Goal: Browse casually

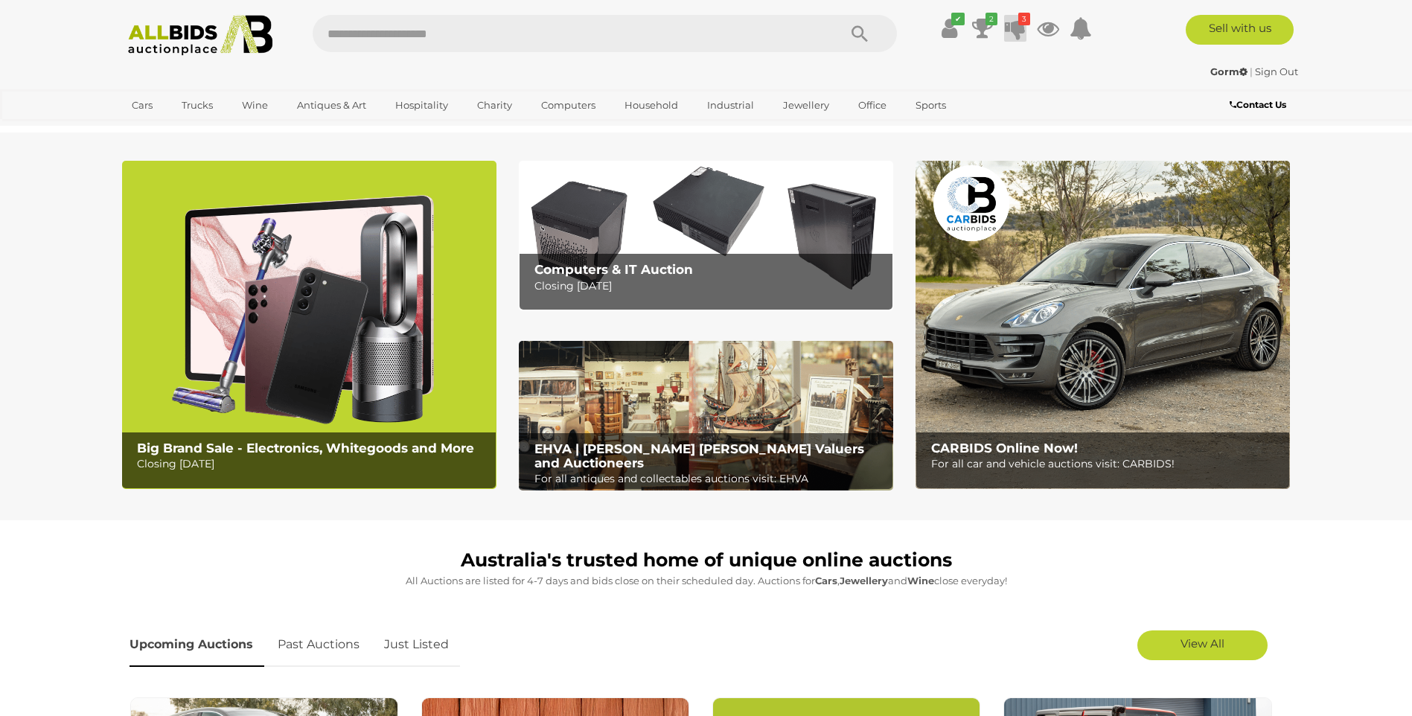
click at [1015, 28] on icon at bounding box center [1015, 28] width 21 height 27
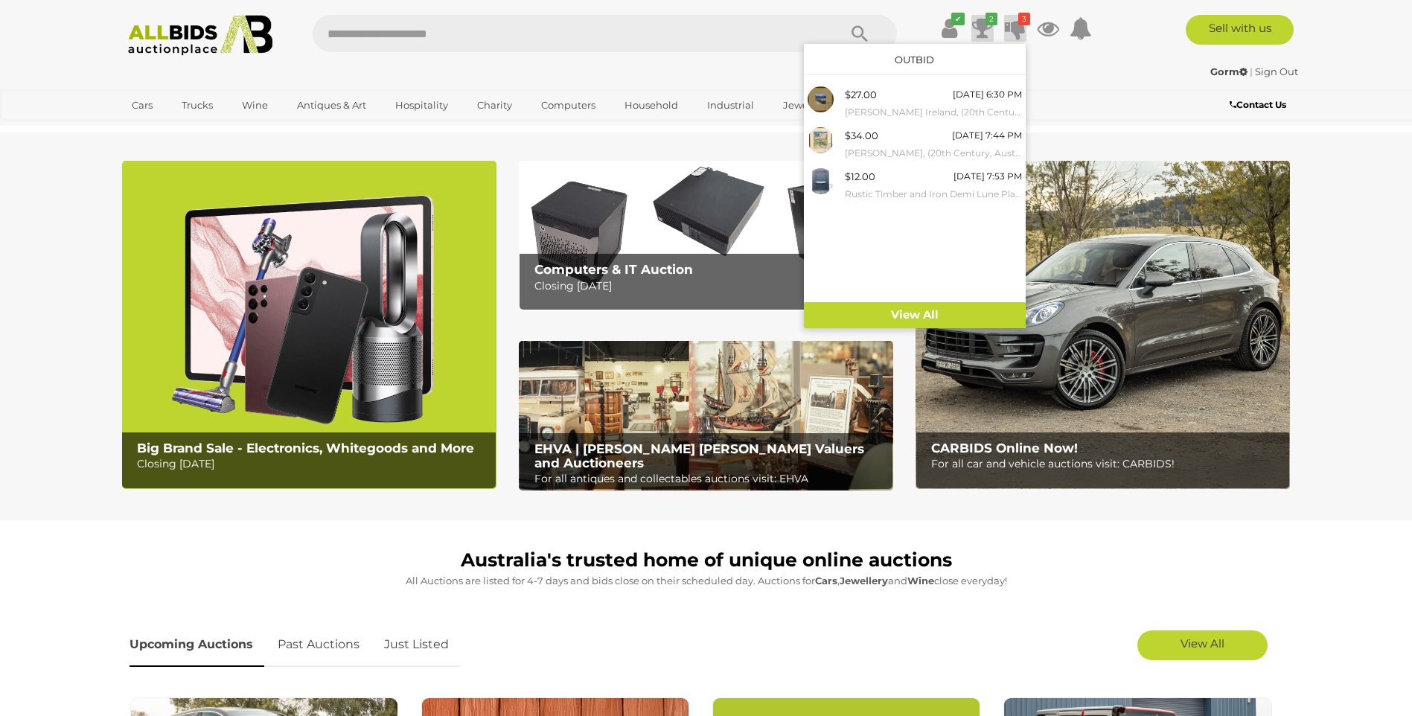
click at [986, 22] on icon "2" at bounding box center [992, 19] width 12 height 13
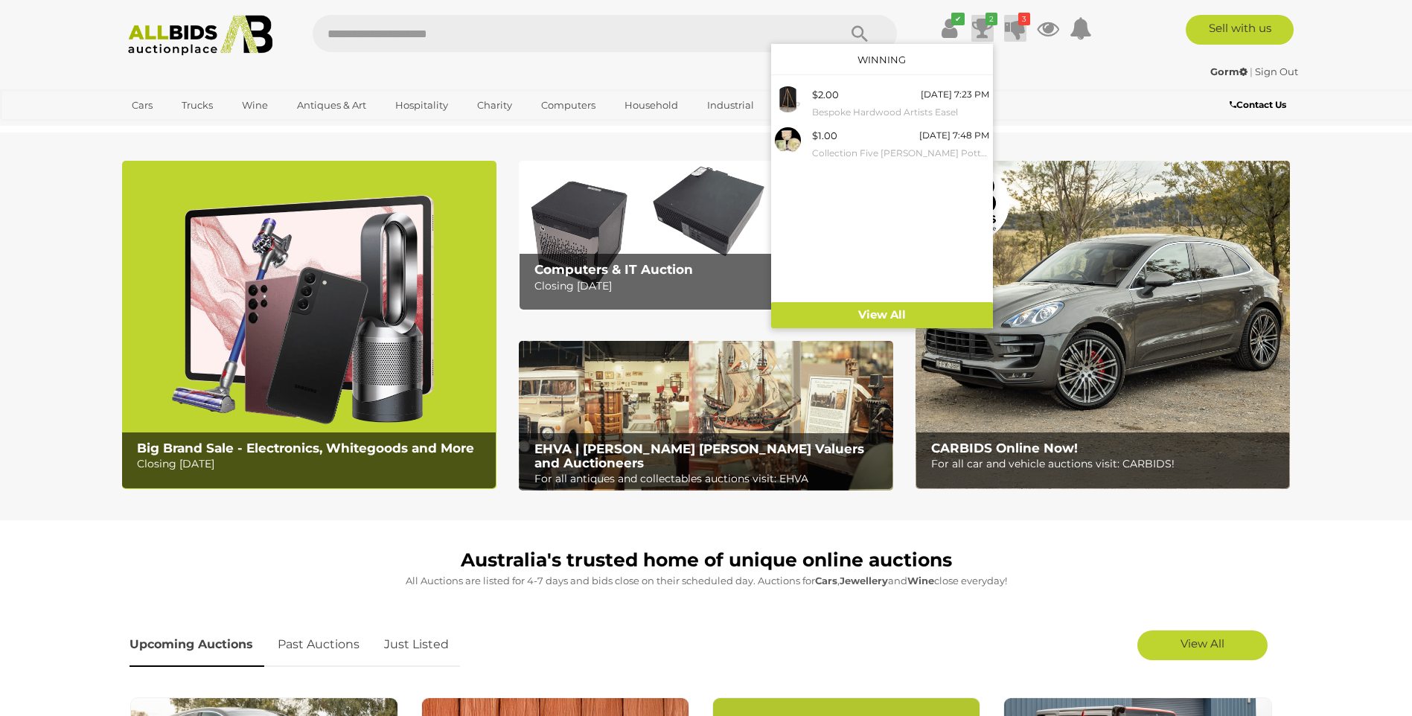
click at [1018, 23] on icon "3" at bounding box center [1024, 19] width 12 height 13
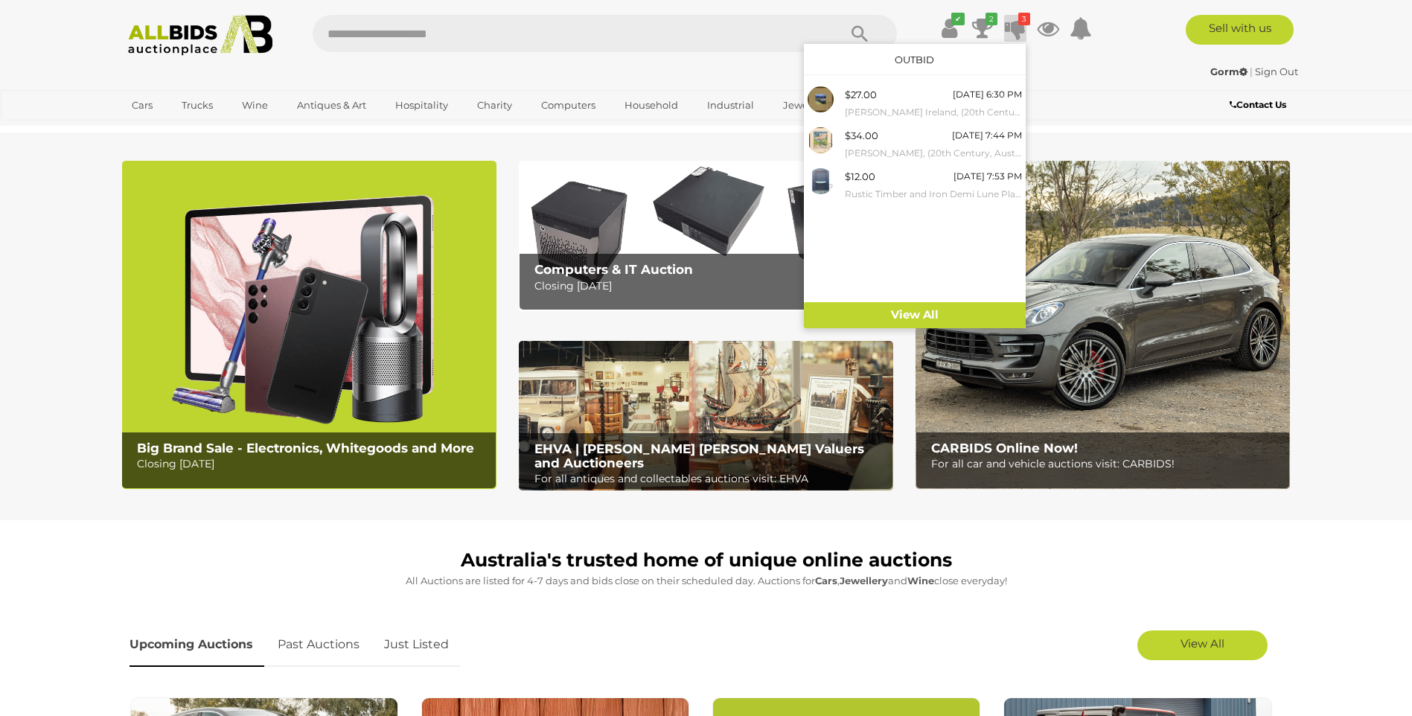
click at [371, 564] on h1 "Australia's trusted home of unique online auctions" at bounding box center [707, 560] width 1154 height 21
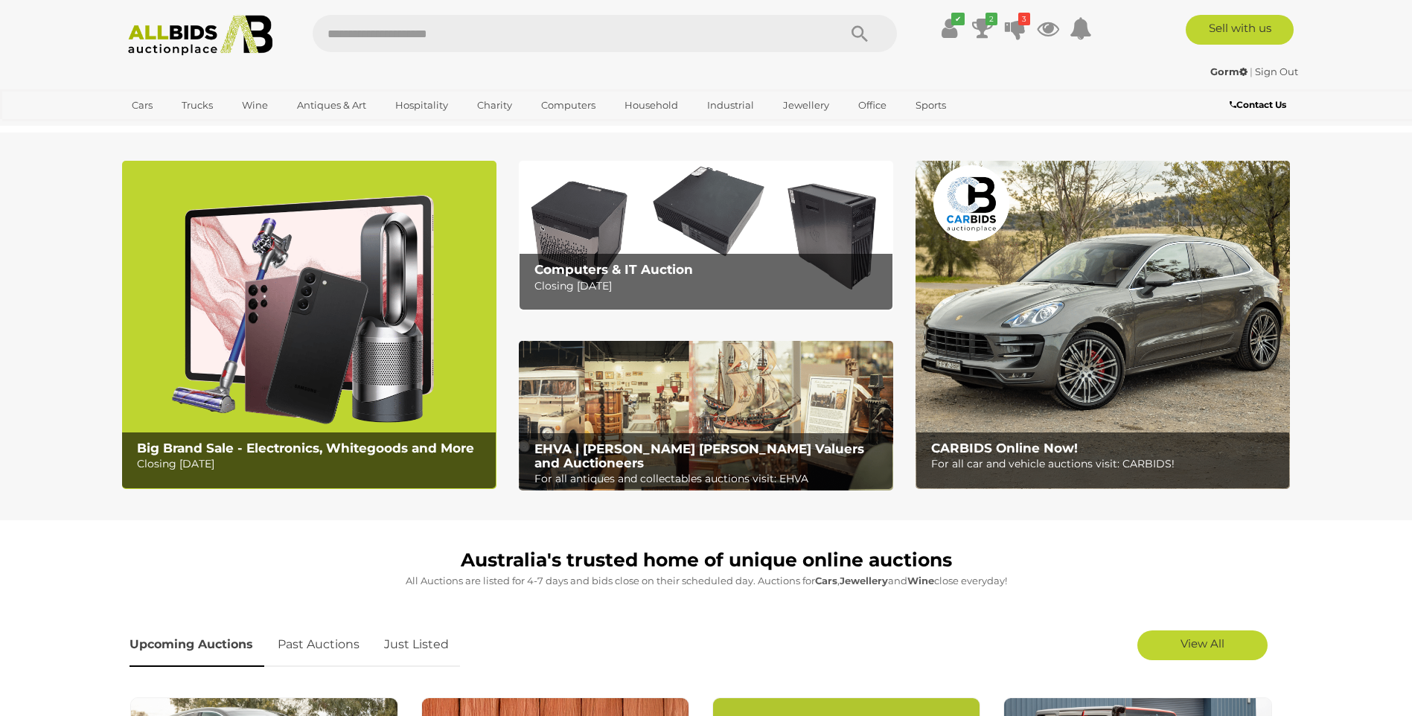
click at [281, 325] on img at bounding box center [309, 325] width 374 height 328
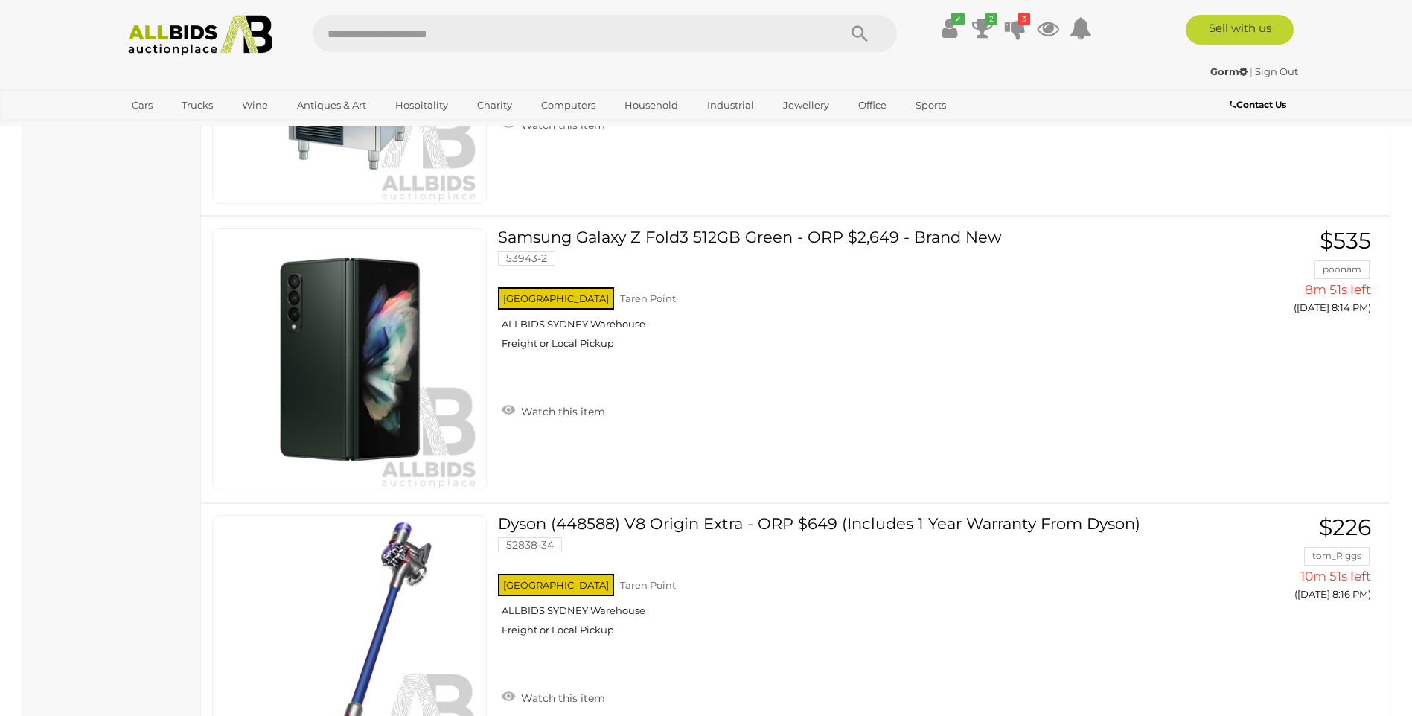
scroll to position [267, 0]
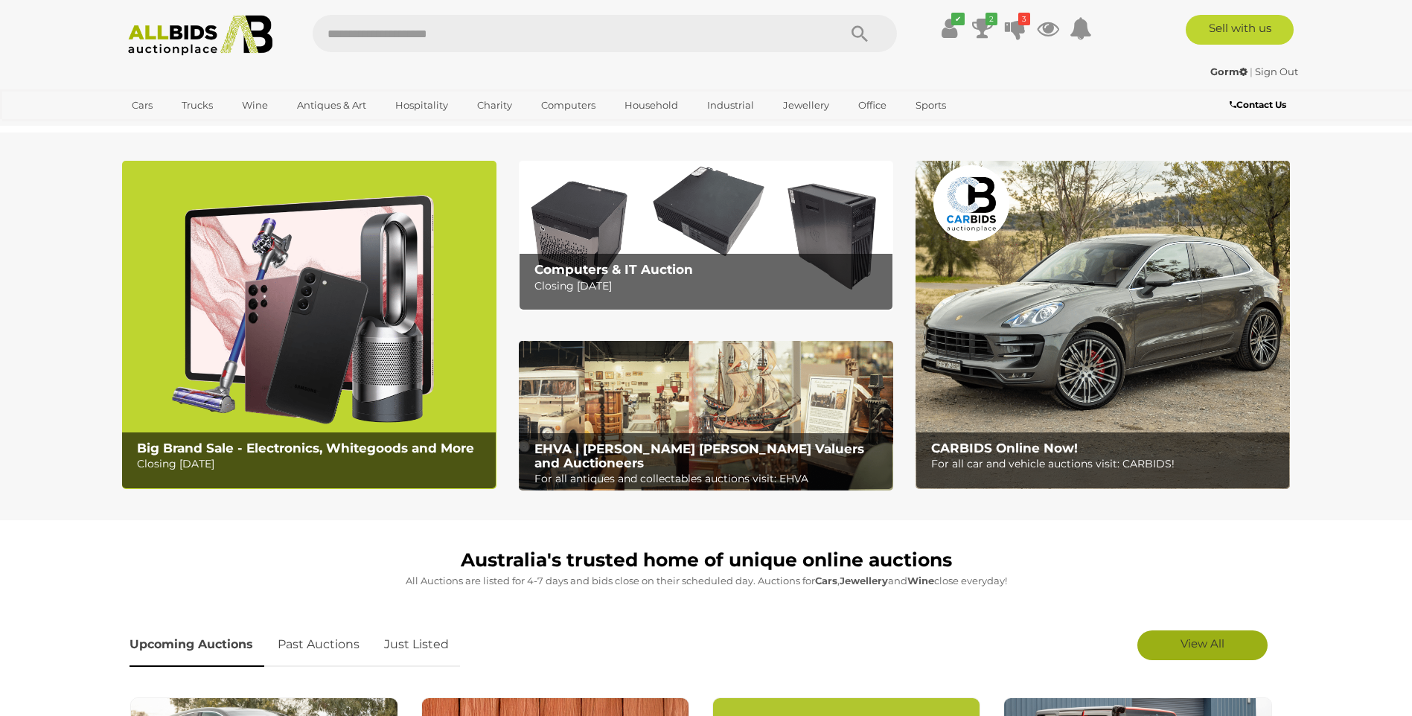
click at [1214, 643] on span "View All" at bounding box center [1203, 643] width 44 height 14
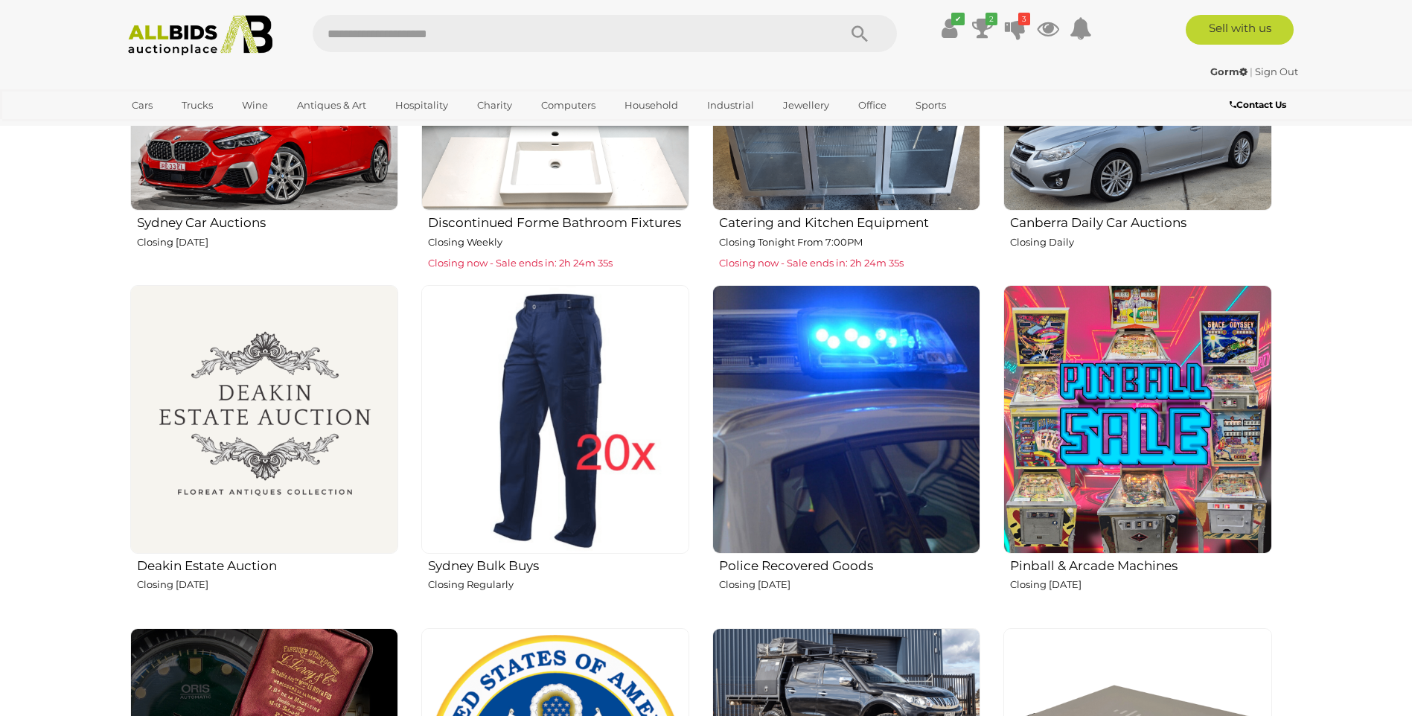
scroll to position [1119, 0]
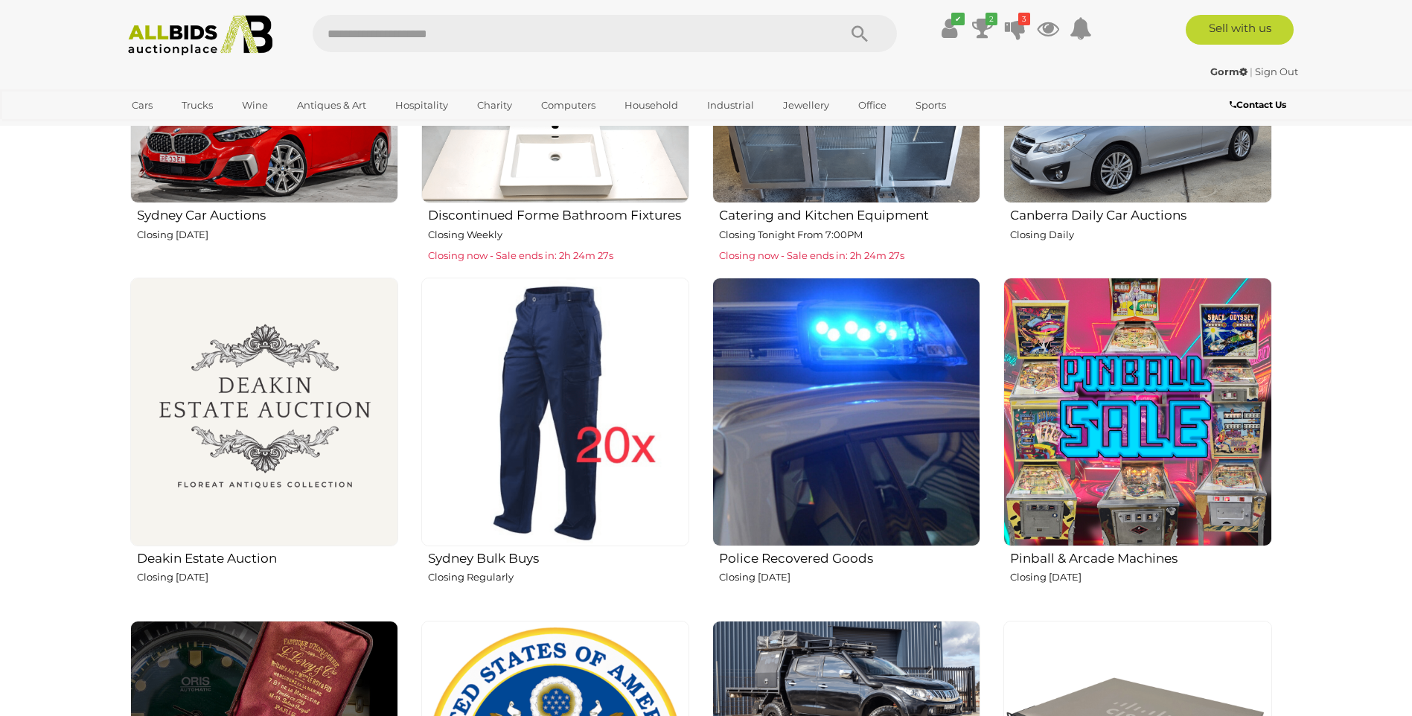
click at [227, 423] on img at bounding box center [264, 412] width 268 height 268
